Goal: Task Accomplishment & Management: Manage account settings

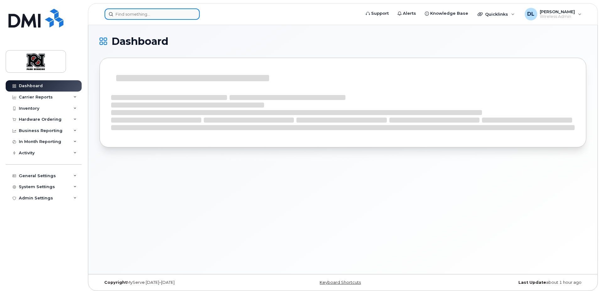
click at [152, 16] on input at bounding box center [152, 13] width 95 height 11
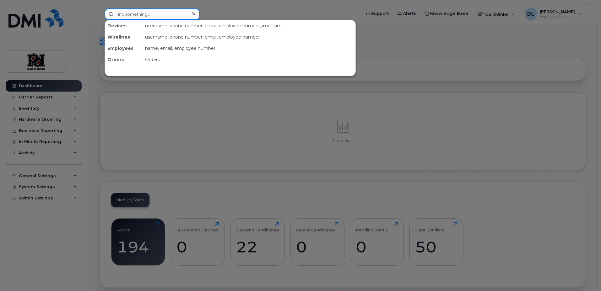
paste input "780.934.8437"
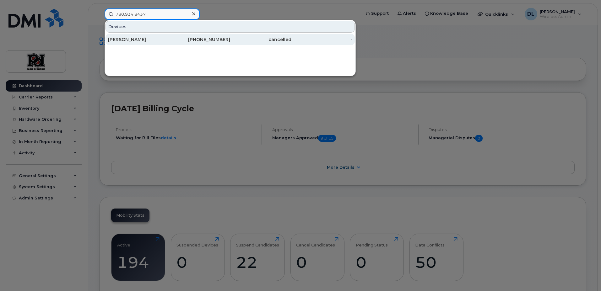
type input "780.934.8437"
click at [248, 41] on div "cancelled" at bounding box center [260, 39] width 61 height 6
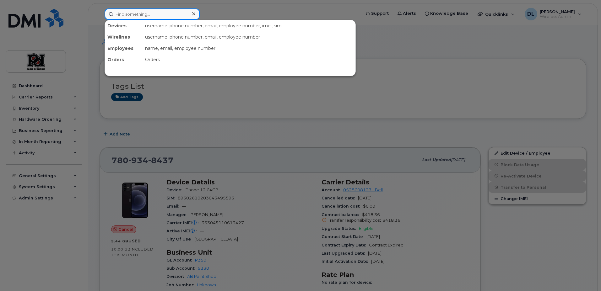
click at [148, 13] on input at bounding box center [152, 13] width 95 height 11
click at [231, 130] on div at bounding box center [300, 145] width 601 height 291
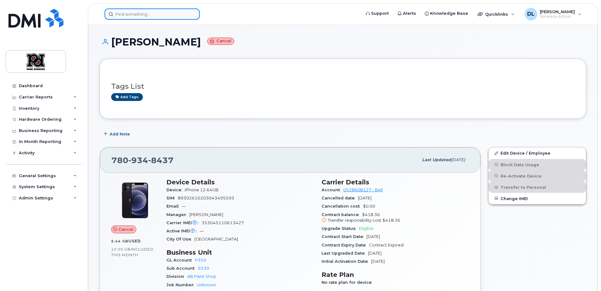
click at [154, 17] on input at bounding box center [152, 13] width 95 height 11
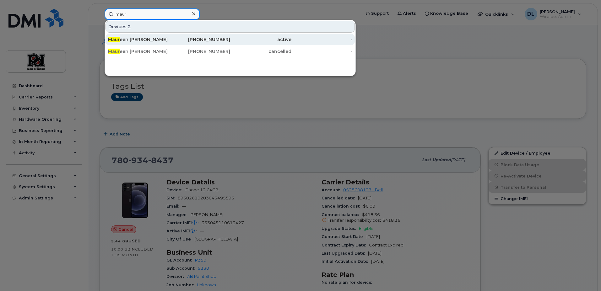
type input "maur"
click at [140, 36] on div "Maur een Thiel" at bounding box center [138, 39] width 61 height 11
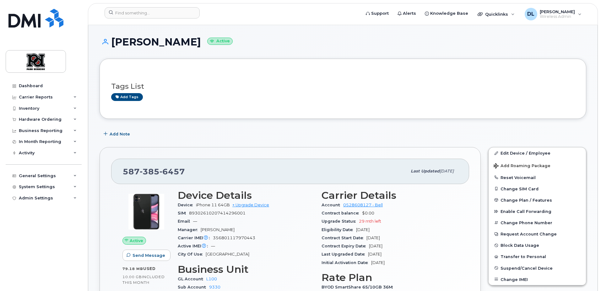
click at [156, 170] on span "385" at bounding box center [150, 171] width 20 height 9
copy span "587 385 6457"
click at [148, 12] on input at bounding box center [152, 12] width 95 height 11
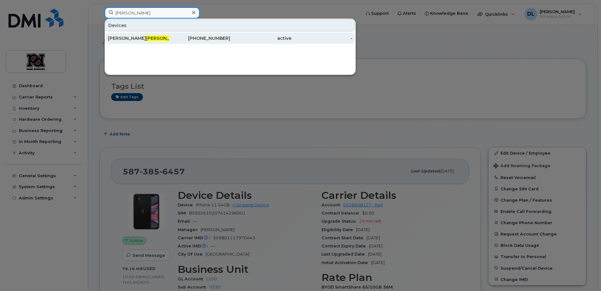
type input "crosby"
click at [125, 38] on div "Mathew Crosby" at bounding box center [138, 38] width 61 height 6
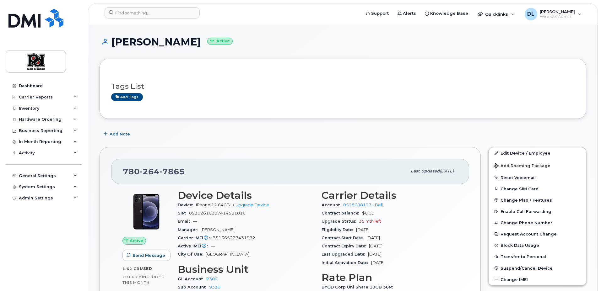
click at [161, 168] on span "7865" at bounding box center [172, 171] width 25 height 9
copy span "780 264 7865"
click at [176, 10] on input at bounding box center [152, 12] width 95 height 11
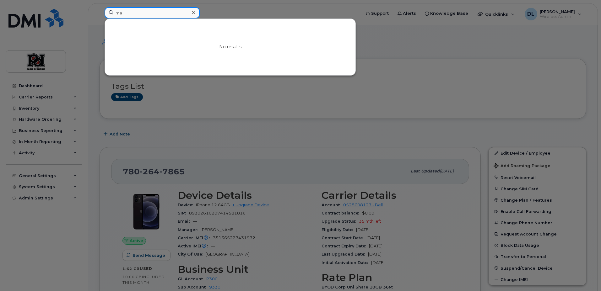
type input "m"
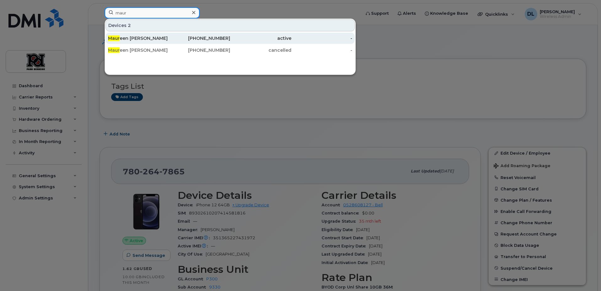
type input "maur"
click at [134, 39] on div "Maur een Thiel" at bounding box center [138, 38] width 61 height 6
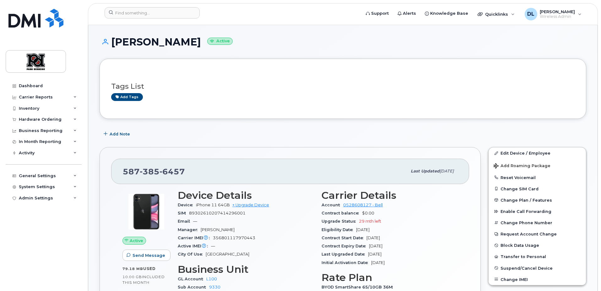
click at [148, 172] on span "385" at bounding box center [150, 171] width 20 height 9
copy span "587 385 6457"
drag, startPoint x: 148, startPoint y: 172, endPoint x: 256, endPoint y: 108, distance: 125.4
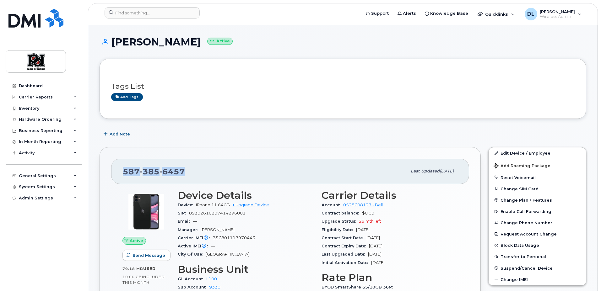
click at [531, 155] on link "Edit Device / Employee" at bounding box center [537, 153] width 97 height 11
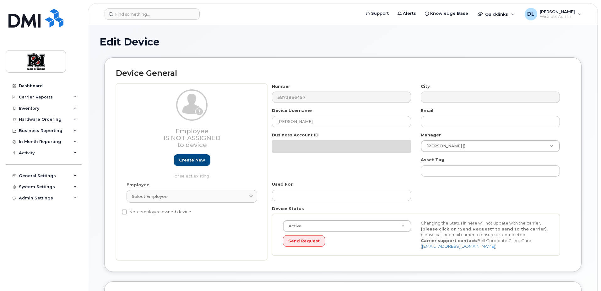
select select "2366"
select select "2334"
select select "2377"
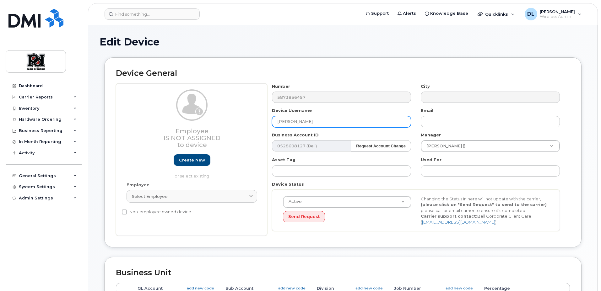
click at [375, 123] on input "[PERSON_NAME]" at bounding box center [341, 121] width 139 height 11
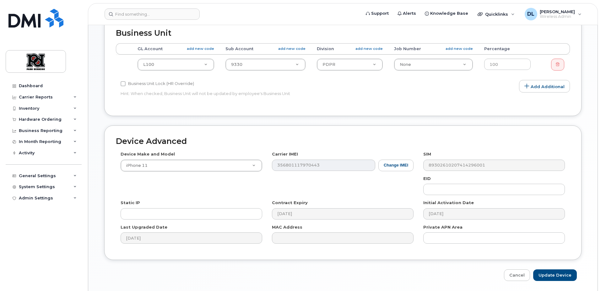
scroll to position [261, 0]
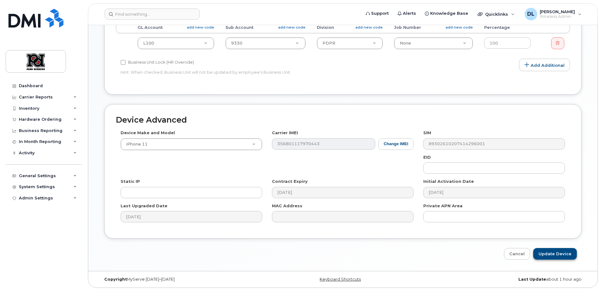
type input "[PERSON_NAME] - spare - [PERSON_NAME]"
click at [557, 257] on input "Update Device" at bounding box center [555, 254] width 44 height 12
type input "Saving..."
